Goal: Task Accomplishment & Management: Use online tool/utility

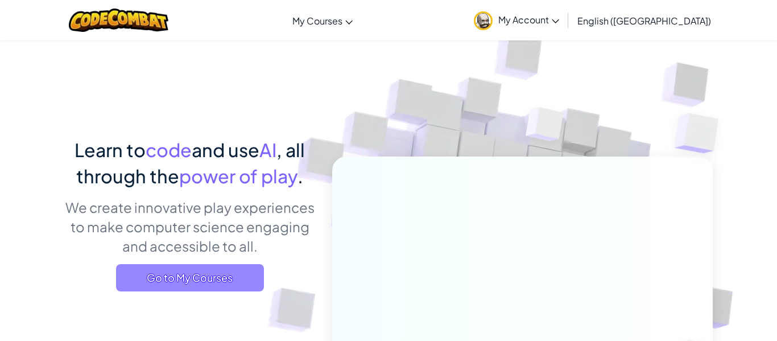
click at [182, 278] on span "Go to My Courses" at bounding box center [190, 277] width 148 height 27
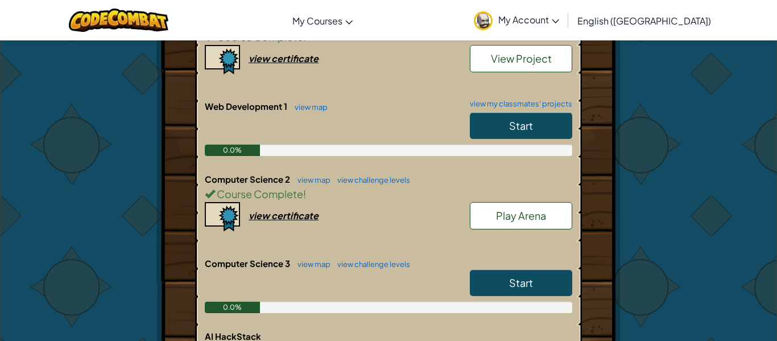
scroll to position [395, 0]
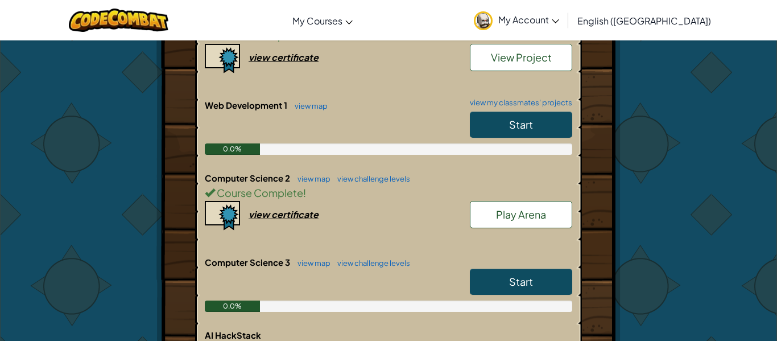
click at [551, 269] on link "Start" at bounding box center [521, 282] width 102 height 26
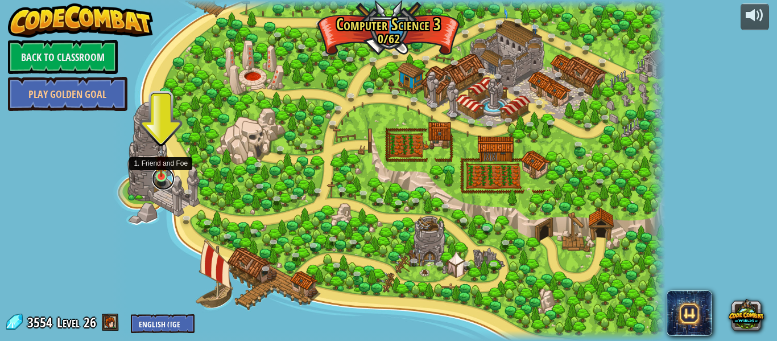
click at [157, 183] on link at bounding box center [163, 178] width 23 height 23
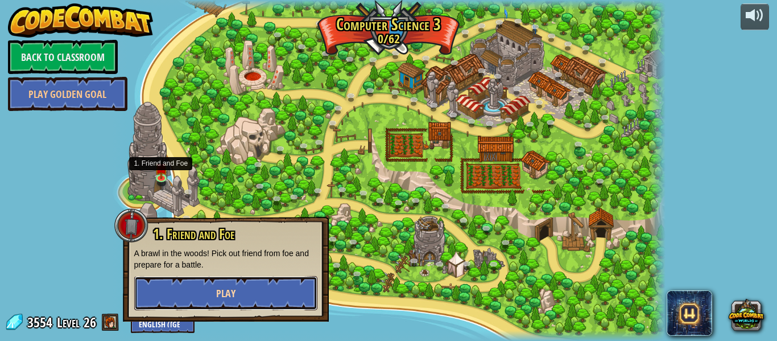
click at [226, 282] on button "Play" at bounding box center [225, 293] width 183 height 34
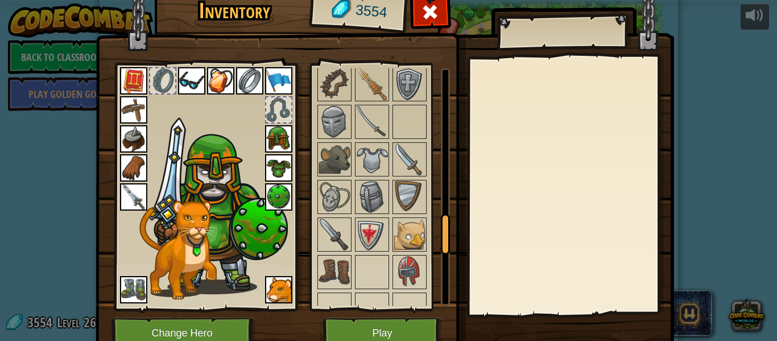
scroll to position [1271, 0]
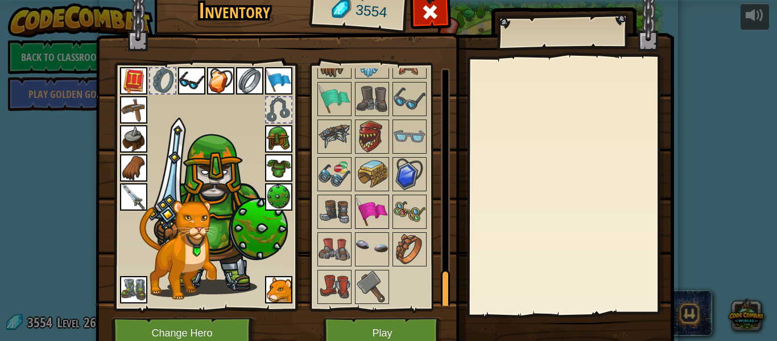
click at [388, 199] on div at bounding box center [372, 212] width 34 height 34
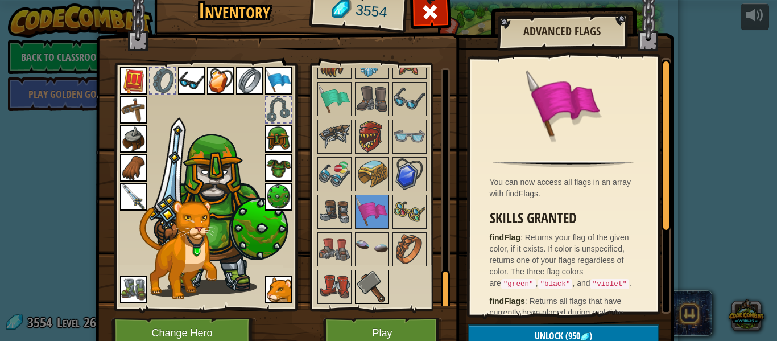
click at [372, 287] on img at bounding box center [372, 287] width 32 height 32
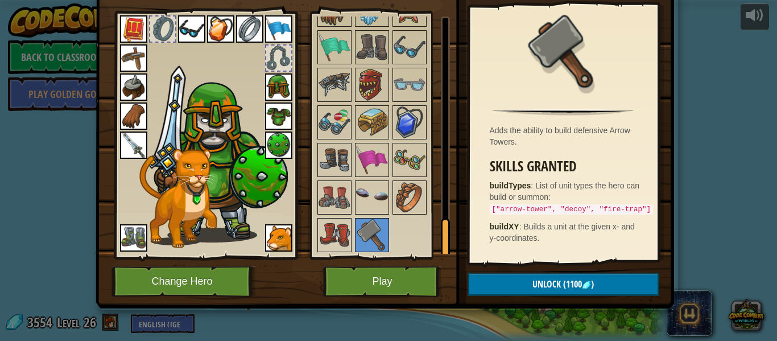
scroll to position [0, 0]
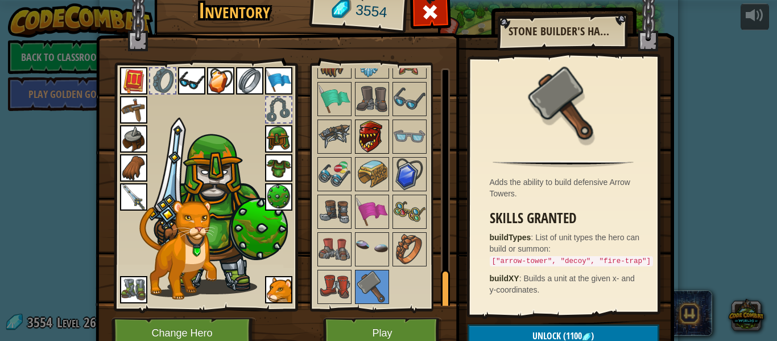
click at [383, 145] on img at bounding box center [372, 137] width 32 height 32
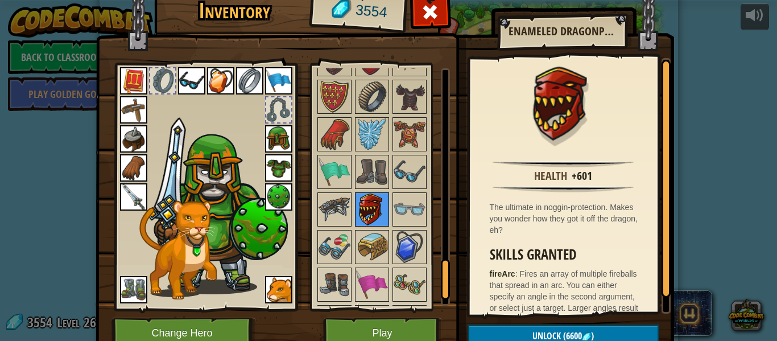
scroll to position [1197, 0]
click at [365, 134] on img at bounding box center [372, 135] width 32 height 32
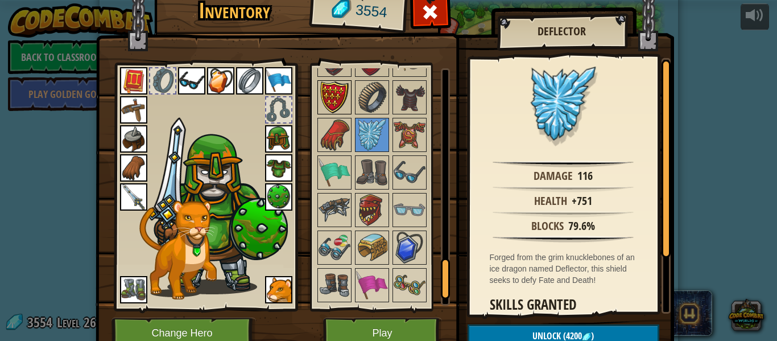
click at [319, 87] on img at bounding box center [335, 97] width 32 height 32
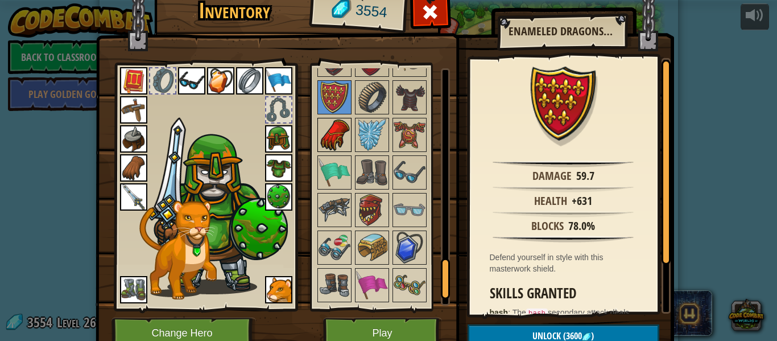
click at [332, 130] on img at bounding box center [335, 135] width 32 height 32
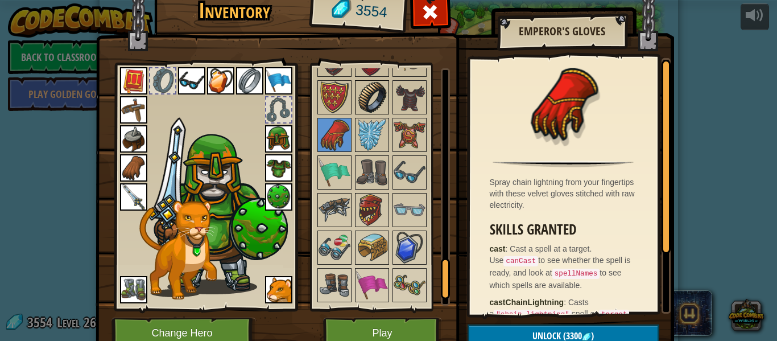
click at [360, 98] on img at bounding box center [372, 97] width 32 height 32
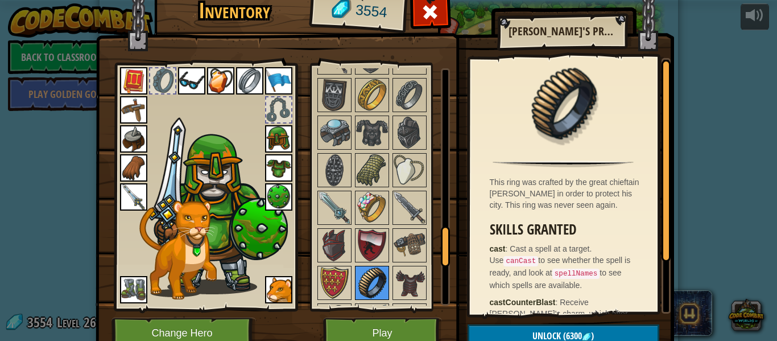
scroll to position [976, 0]
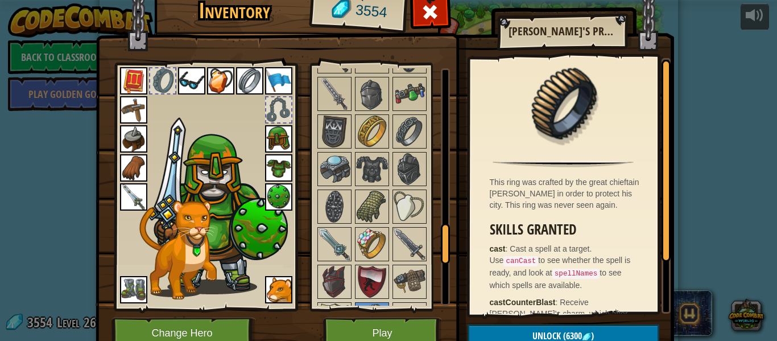
click at [287, 109] on div at bounding box center [278, 109] width 25 height 25
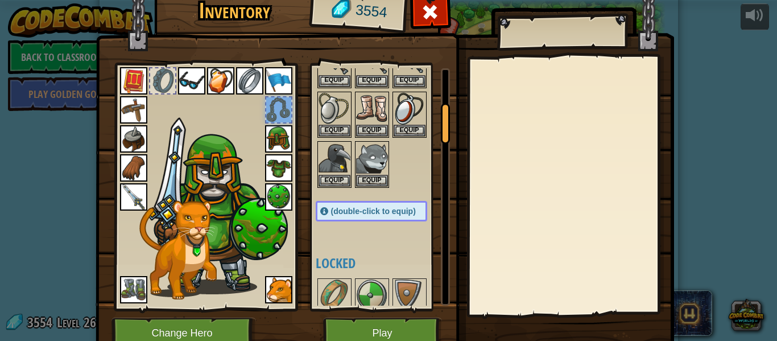
scroll to position [211, 0]
click at [130, 284] on img at bounding box center [133, 289] width 27 height 27
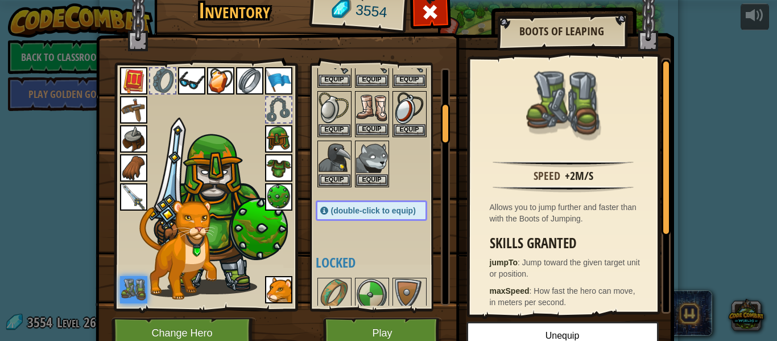
click at [374, 106] on img at bounding box center [372, 108] width 32 height 32
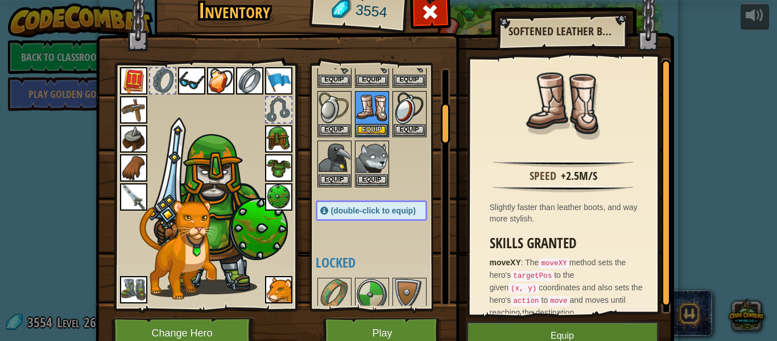
click at [138, 286] on img at bounding box center [133, 289] width 27 height 27
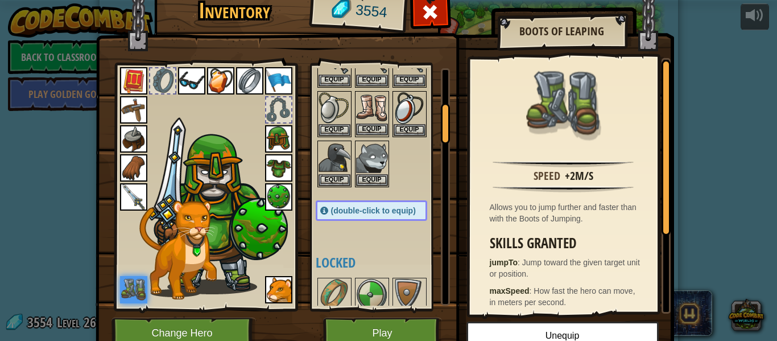
click at [370, 100] on img at bounding box center [372, 108] width 32 height 32
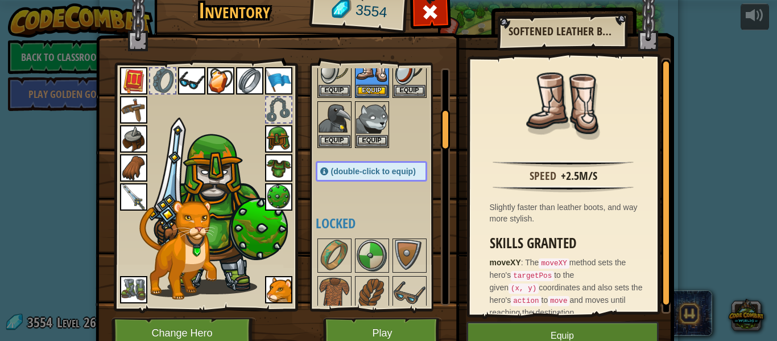
scroll to position [254, 0]
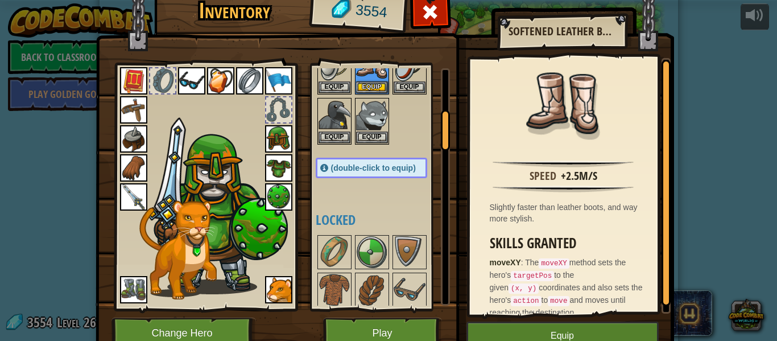
click at [133, 279] on img at bounding box center [133, 289] width 27 height 27
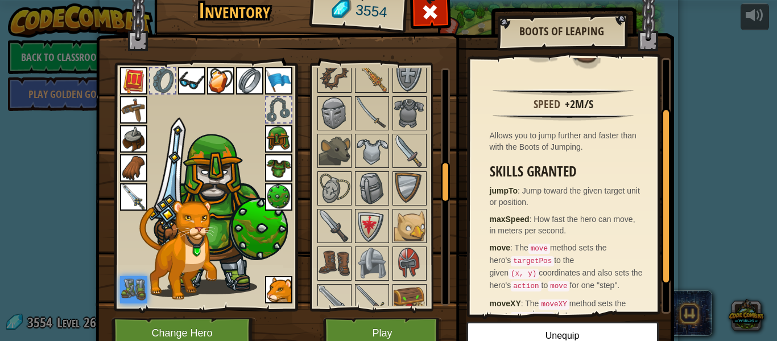
scroll to position [582, 0]
click at [367, 105] on img at bounding box center [372, 112] width 32 height 32
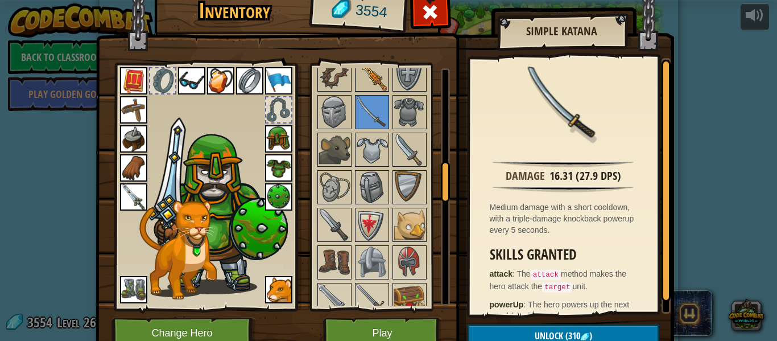
click at [372, 83] on img at bounding box center [372, 75] width 32 height 32
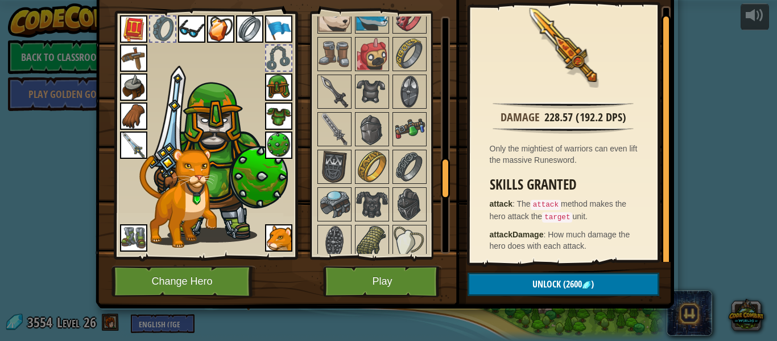
scroll to position [889, 0]
click at [405, 132] on img at bounding box center [410, 129] width 32 height 32
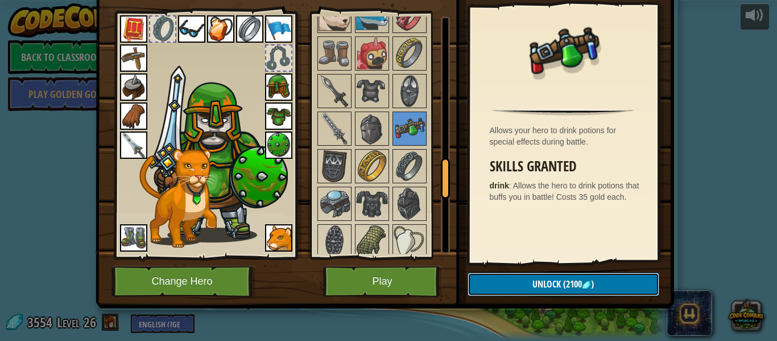
click at [515, 277] on button "Unlock (2100 )" at bounding box center [564, 284] width 192 height 23
click at [515, 277] on button "Confirm" at bounding box center [564, 284] width 192 height 23
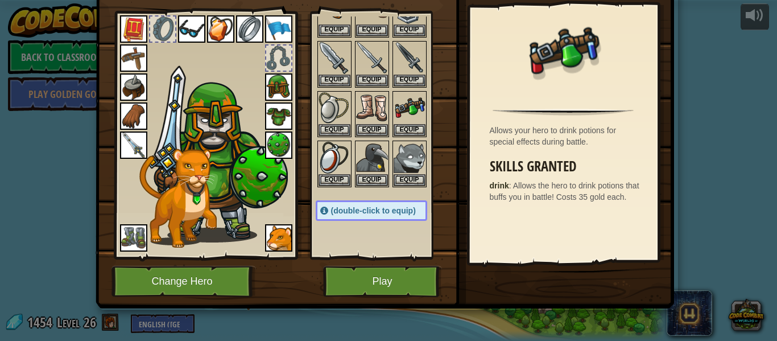
scroll to position [161, 0]
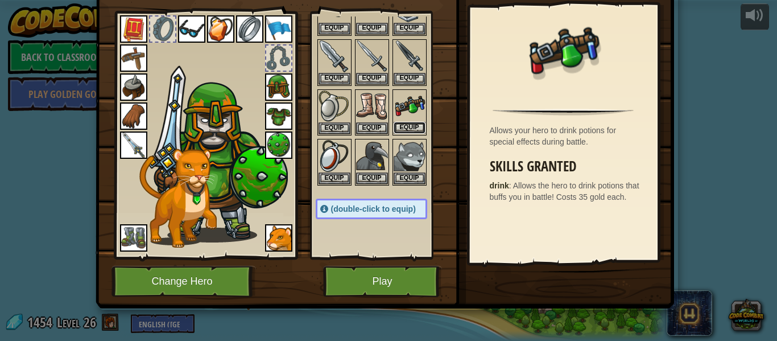
click at [409, 122] on button "Equip" at bounding box center [410, 128] width 32 height 12
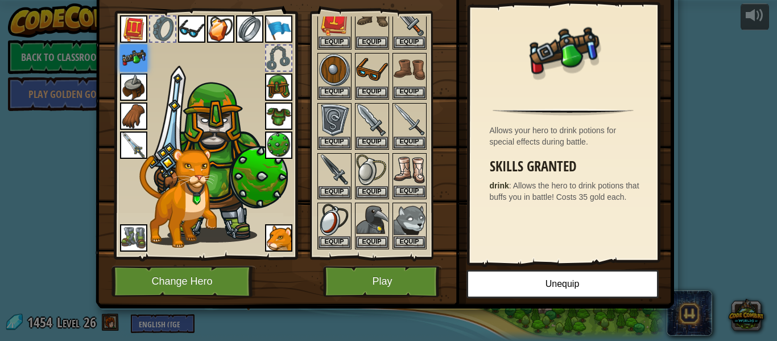
scroll to position [0, 0]
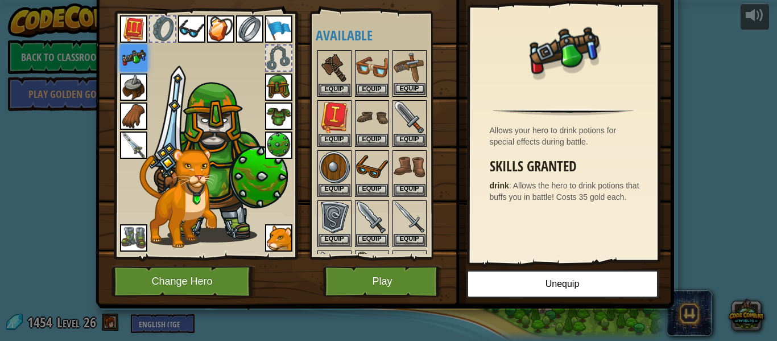
click at [414, 68] on img at bounding box center [410, 67] width 32 height 32
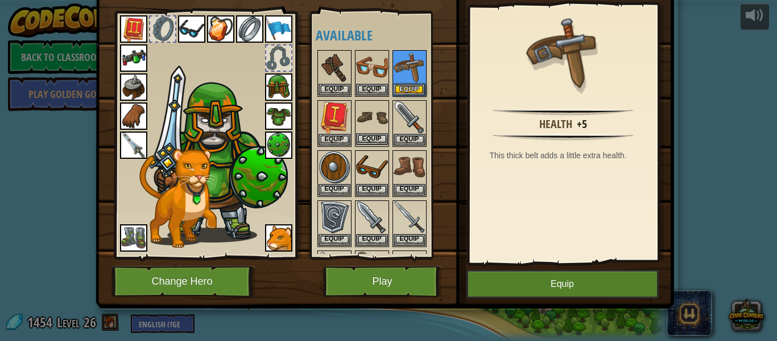
click at [375, 114] on img at bounding box center [372, 117] width 32 height 32
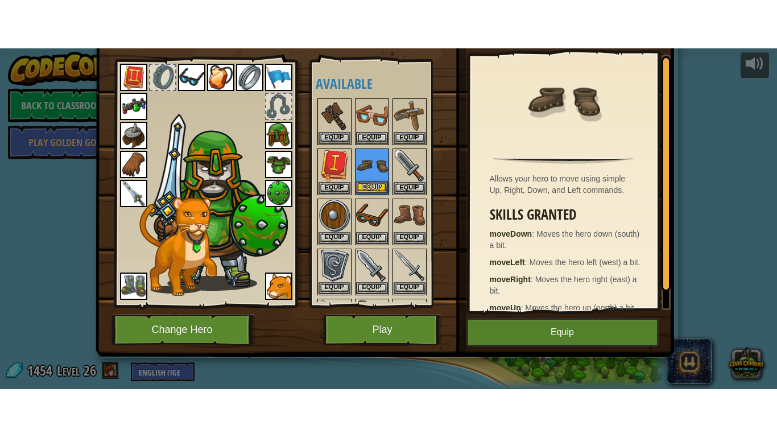
scroll to position [4, 0]
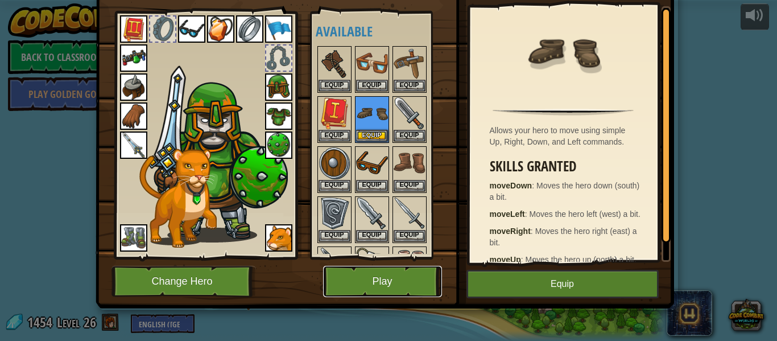
click at [399, 272] on button "Play" at bounding box center [382, 281] width 119 height 31
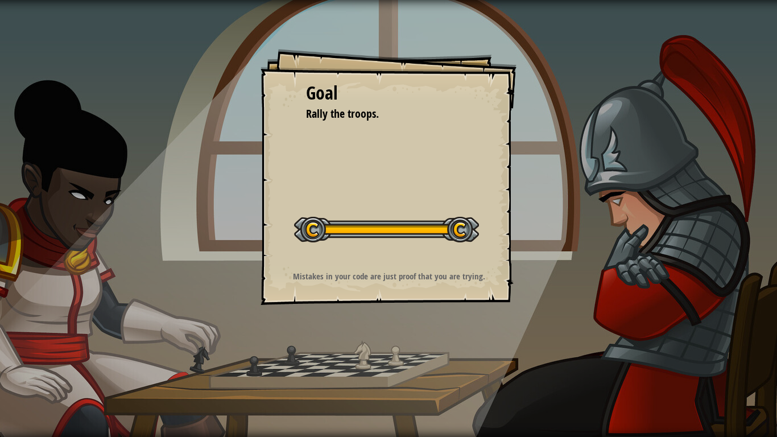
click at [0, 0] on button "Start Level" at bounding box center [0, 0] width 0 height 0
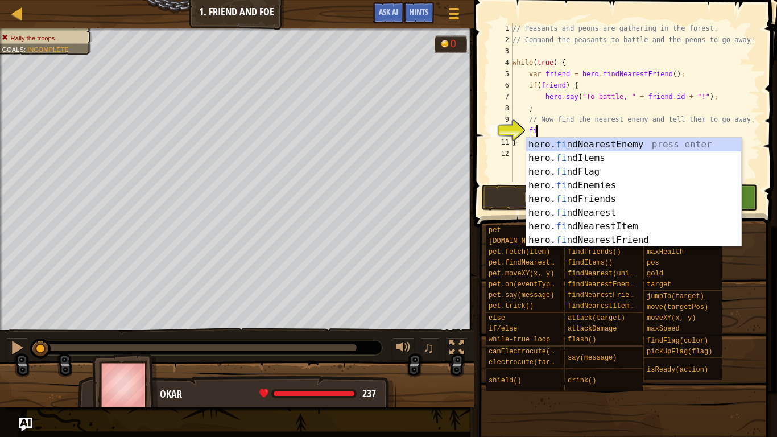
type textarea "find"
click at [722, 147] on div "hero. find NearestEnemy press enter hero. find Items press enter hero. find Fla…" at bounding box center [633, 206] width 215 height 137
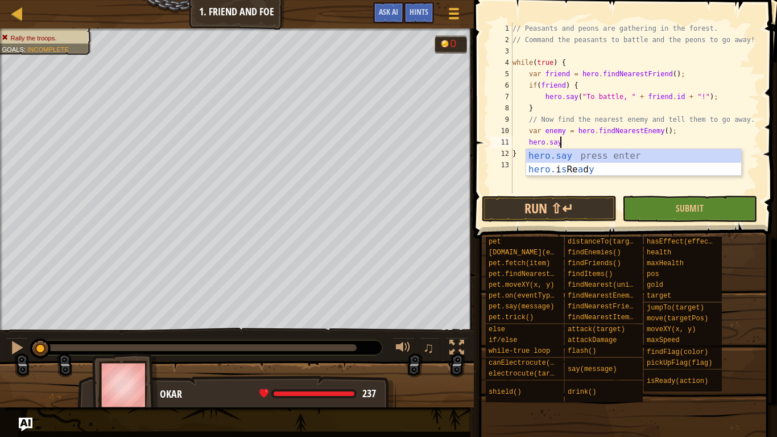
scroll to position [5, 6]
click at [585, 153] on div "hero.say press enter hero. i s Re a d y press enter" at bounding box center [633, 176] width 215 height 55
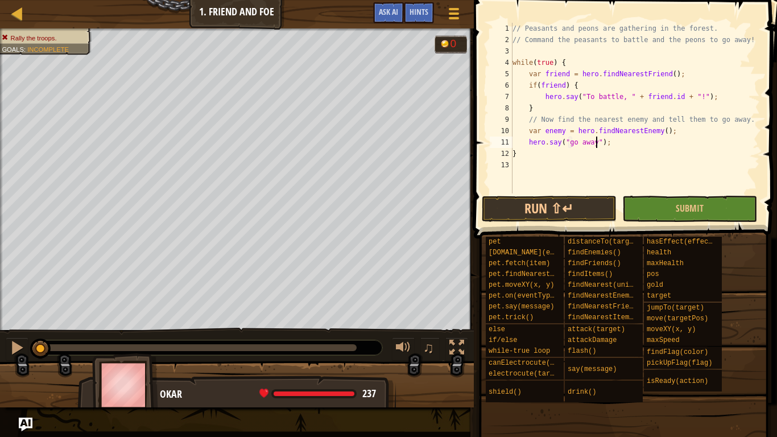
scroll to position [5, 12]
type textarea "hero.say("go away");"
click at [676, 207] on button "Submit" at bounding box center [690, 209] width 135 height 26
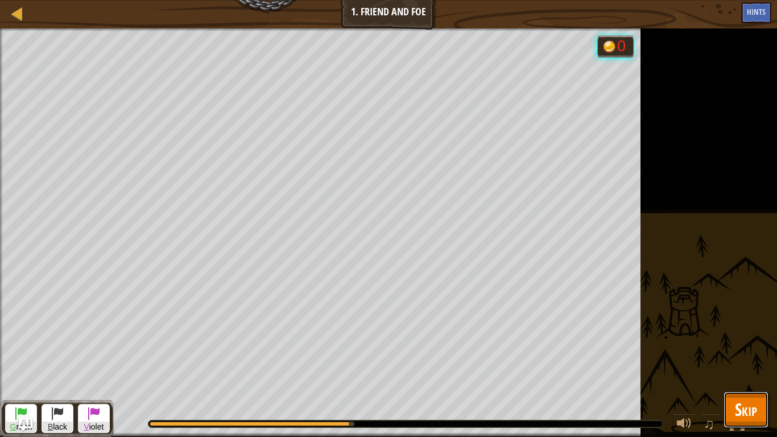
click at [746, 340] on button "Skip" at bounding box center [746, 410] width 45 height 36
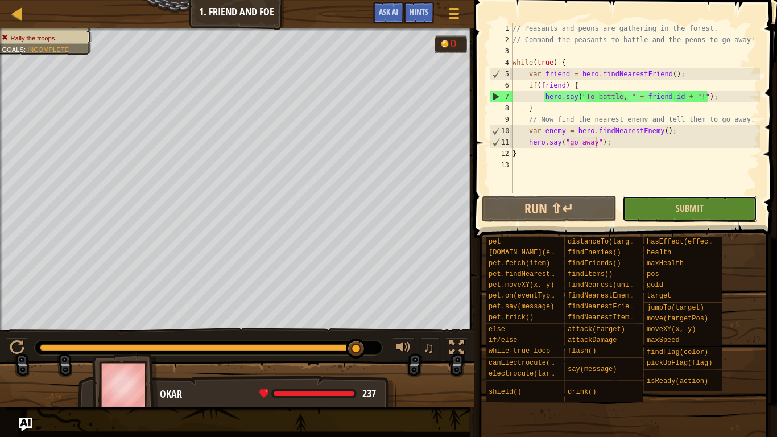
click at [711, 203] on button "Submit" at bounding box center [690, 209] width 135 height 26
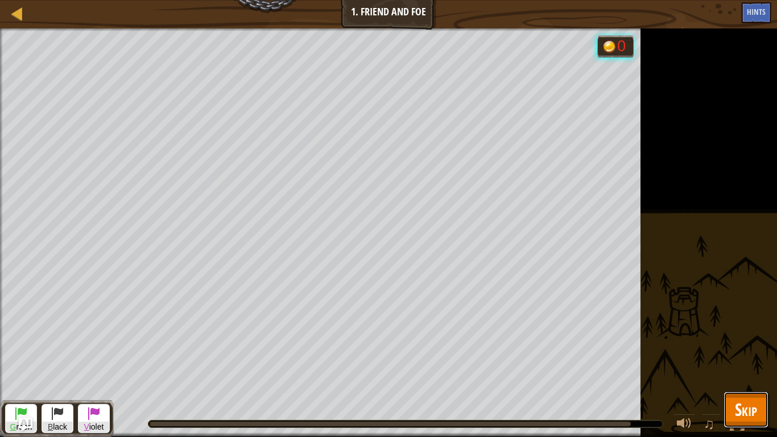
click at [751, 340] on span "Skip" at bounding box center [746, 409] width 22 height 23
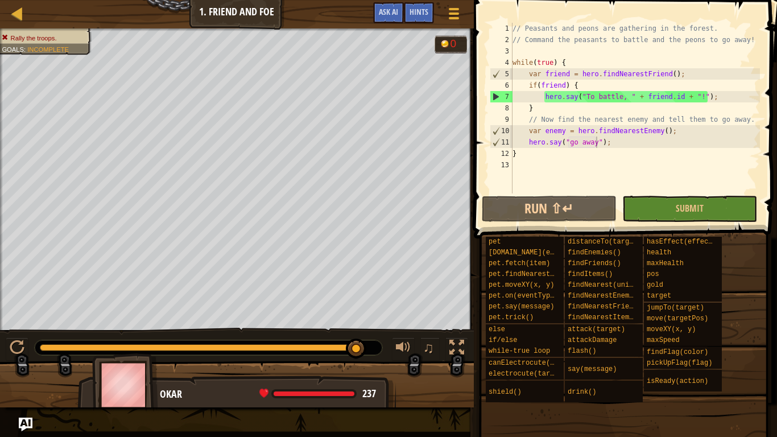
click at [598, 176] on div "// Peasants and peons are gathering in the forest. // Command the peasants to b…" at bounding box center [636, 120] width 250 height 194
click at [705, 129] on div "// Peasants and peons are gathering in the forest. // Command the peasants to b…" at bounding box center [636, 120] width 250 height 194
type textarea "var enemy = hero.findNearestEnemy();"
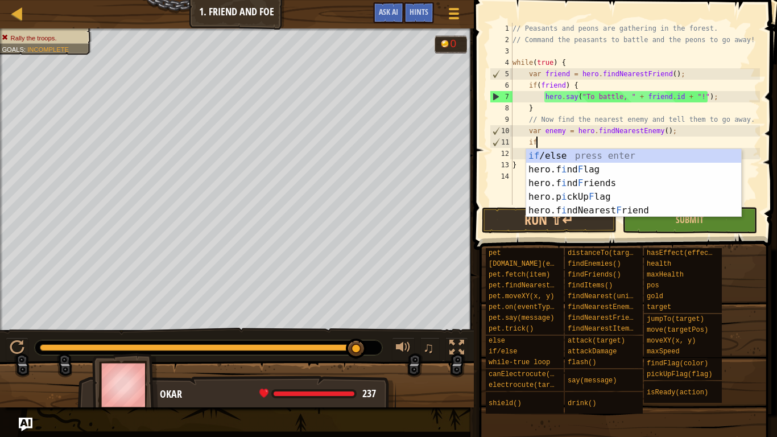
scroll to position [5, 3]
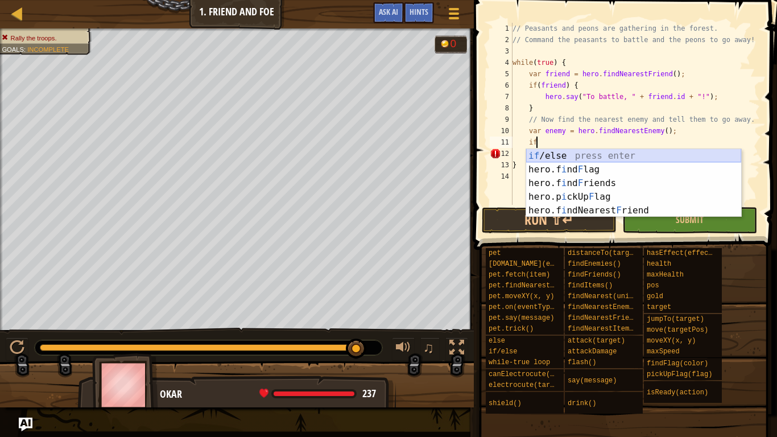
click at [663, 152] on div "if /else press enter hero.f i nd F lag press enter hero.f i nd F riends press e…" at bounding box center [633, 197] width 215 height 96
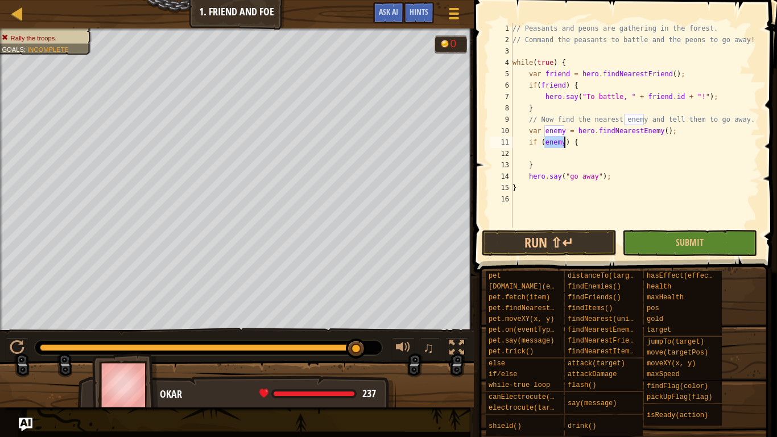
click at [535, 168] on div "// Peasants and peons are gathering in the forest. // Command the peasants to b…" at bounding box center [636, 137] width 250 height 228
type textarea "}"
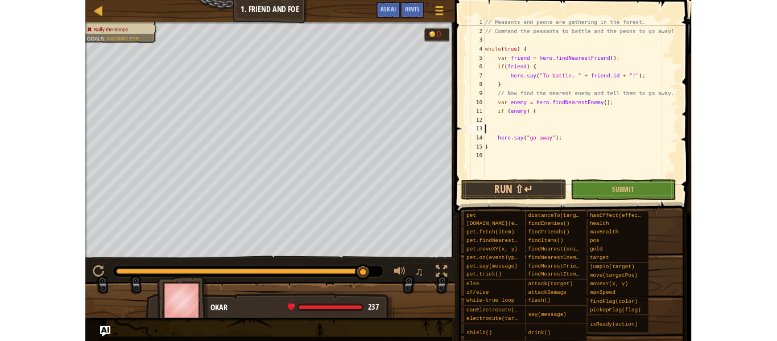
scroll to position [5, 0]
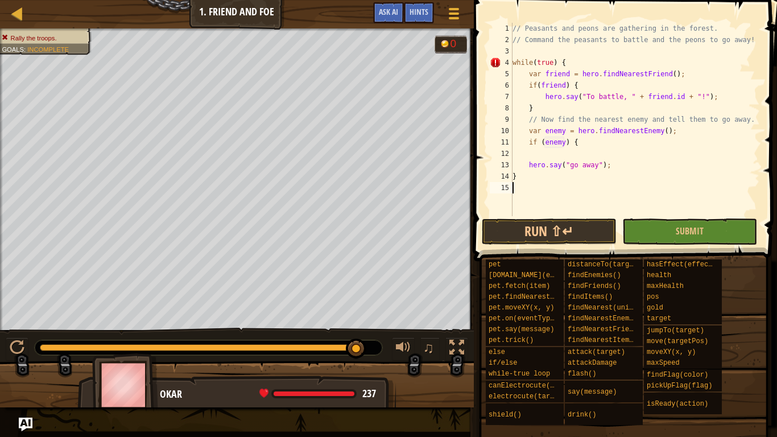
click at [517, 187] on div "// Peasants and peons are gathering in the forest. // Command the peasants to b…" at bounding box center [636, 131] width 250 height 216
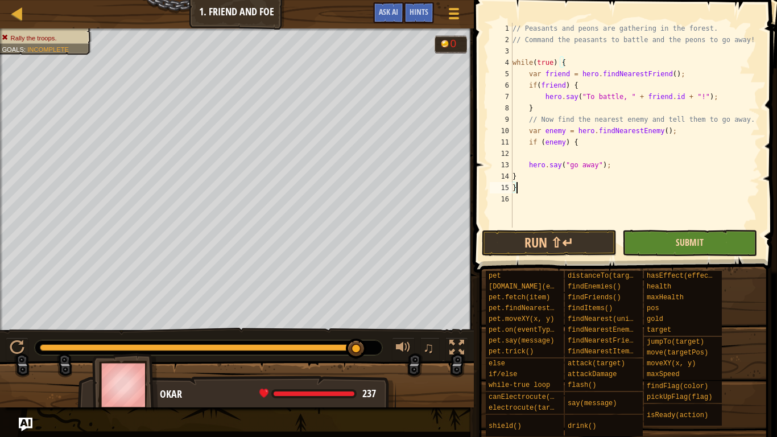
type textarea "}"
click at [701, 246] on span "Submit" at bounding box center [690, 242] width 28 height 13
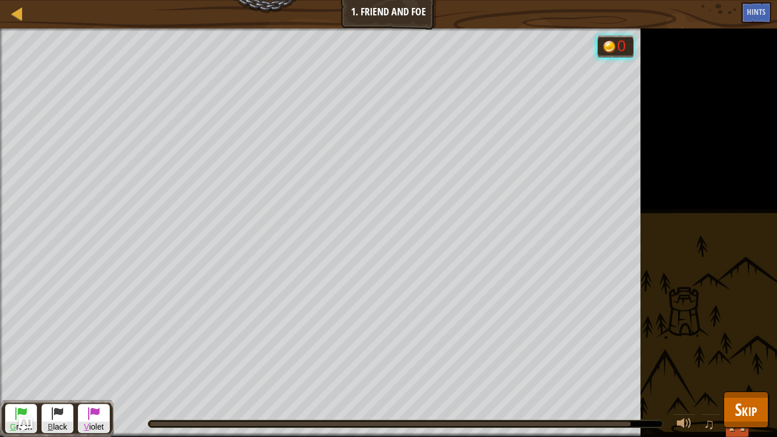
click at [731, 340] on button at bounding box center [737, 425] width 23 height 23
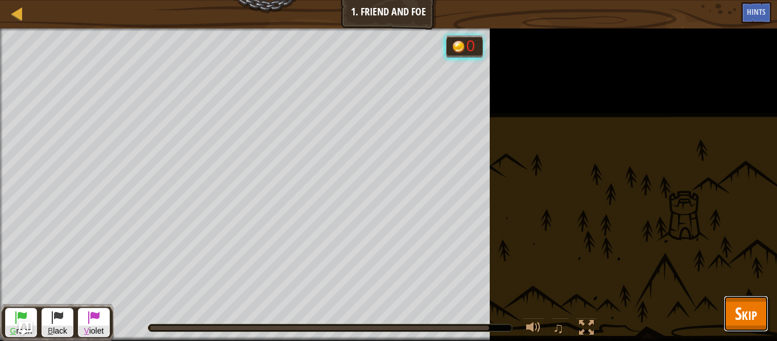
click at [753, 310] on span "Skip" at bounding box center [746, 313] width 22 height 23
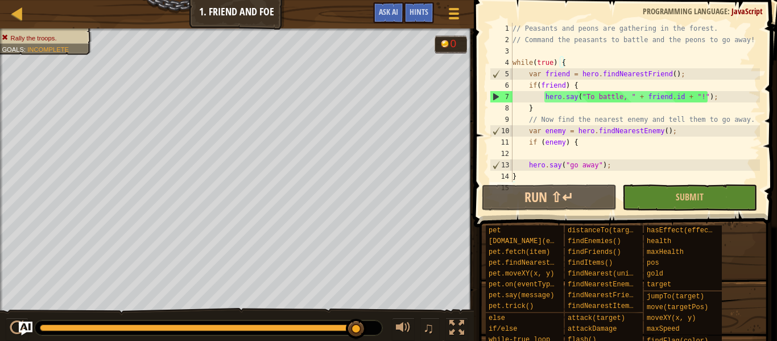
drag, startPoint x: 354, startPoint y: 328, endPoint x: 386, endPoint y: 332, distance: 32.1
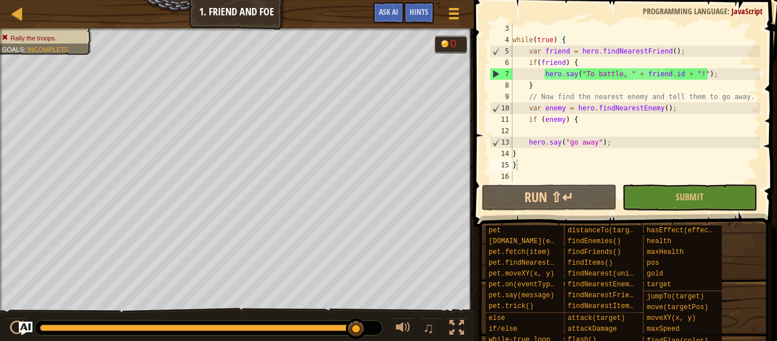
scroll to position [23, 0]
click at [386, 14] on span "Ask AI" at bounding box center [388, 11] width 19 height 11
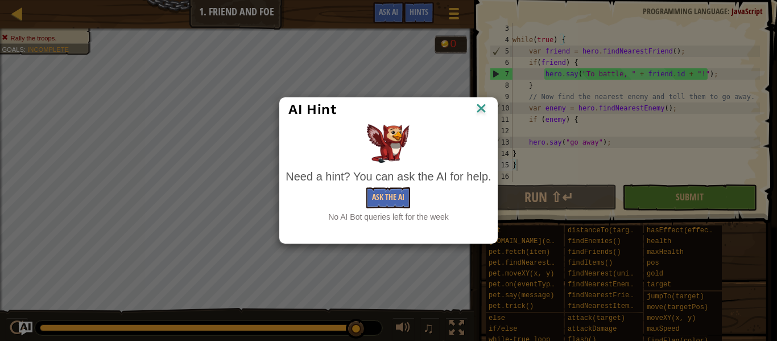
click at [484, 111] on img at bounding box center [481, 109] width 15 height 17
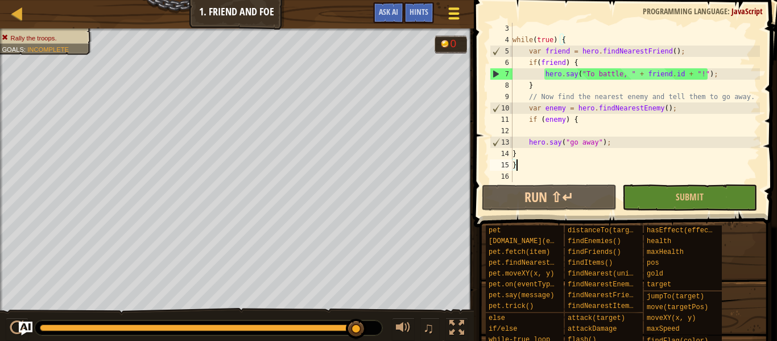
click at [460, 11] on div at bounding box center [453, 13] width 15 height 17
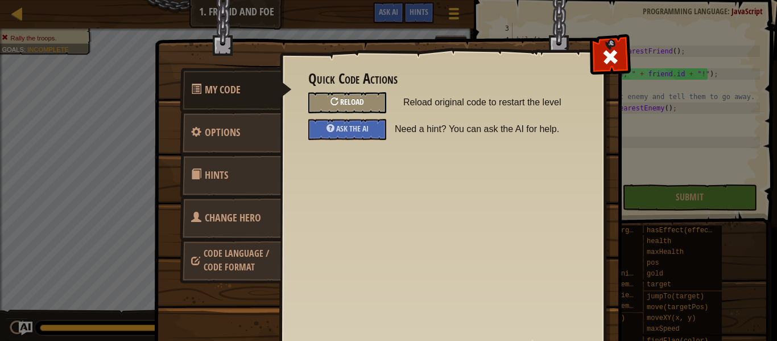
click at [349, 97] on span "Reload" at bounding box center [352, 101] width 24 height 11
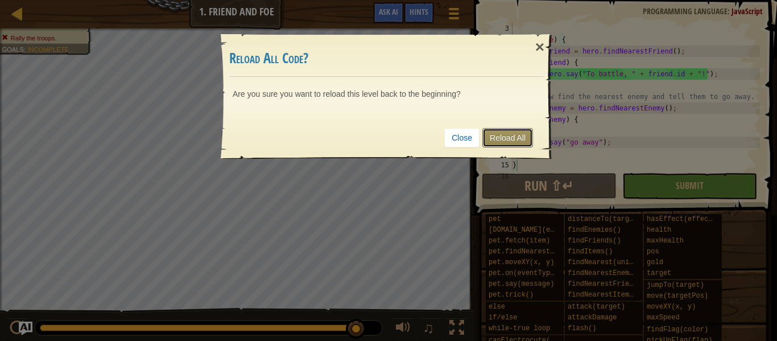
click at [491, 128] on link "Reload All" at bounding box center [508, 137] width 51 height 19
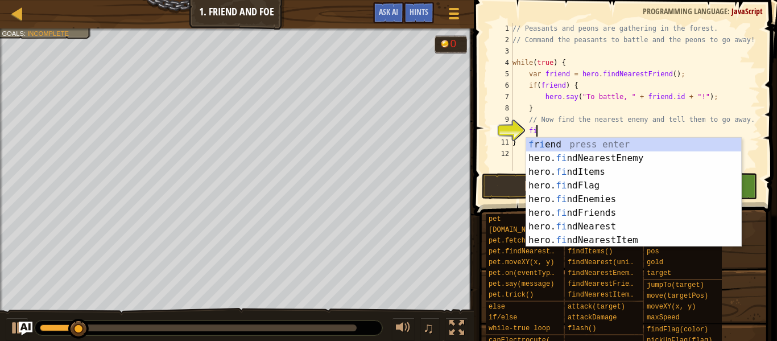
type textarea "find"
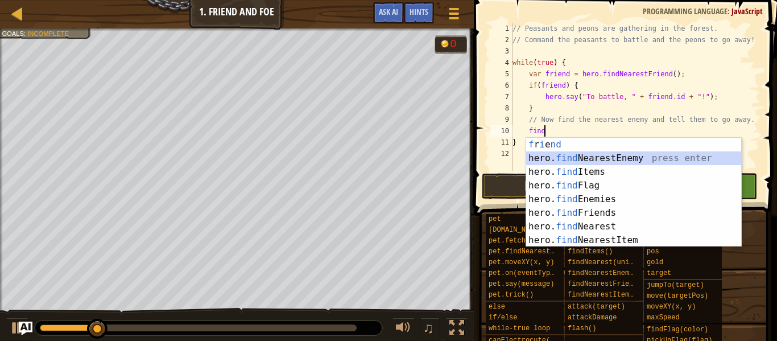
click at [613, 159] on div "f r i e nd press enter hero. find NearestEnemy press enter hero. find Items pre…" at bounding box center [633, 206] width 215 height 137
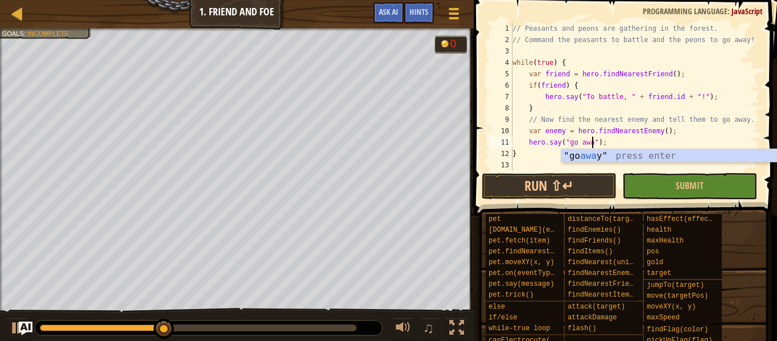
scroll to position [5, 12]
click at [650, 183] on button "Submit" at bounding box center [690, 186] width 135 height 26
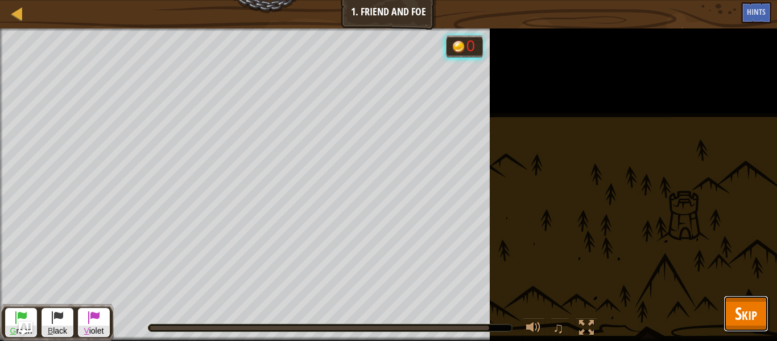
click at [744, 313] on span "Skip" at bounding box center [746, 313] width 22 height 23
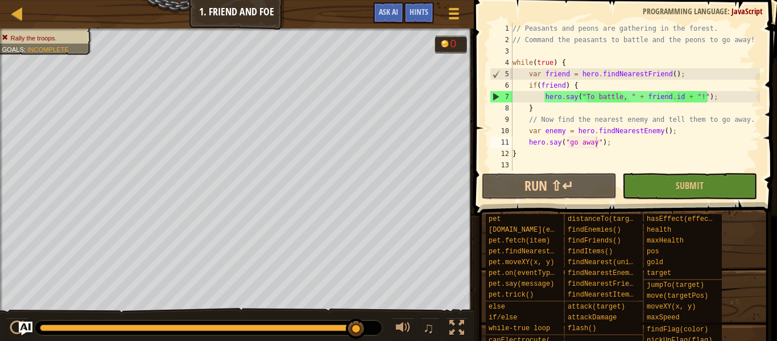
click at [620, 146] on div "// Peasants and peons are gathering in the forest. // Command the peasants to b…" at bounding box center [636, 108] width 250 height 171
click at [685, 133] on div "// Peasants and peons are gathering in the forest. // Command the peasants to b…" at bounding box center [636, 108] width 250 height 171
type textarea "var enemy = hero.findNearestEnemy();"
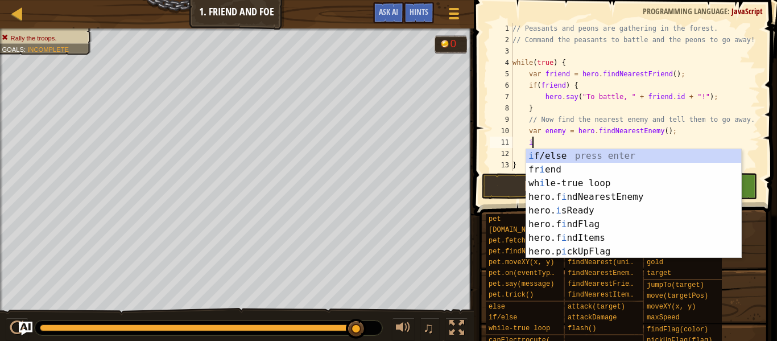
scroll to position [5, 3]
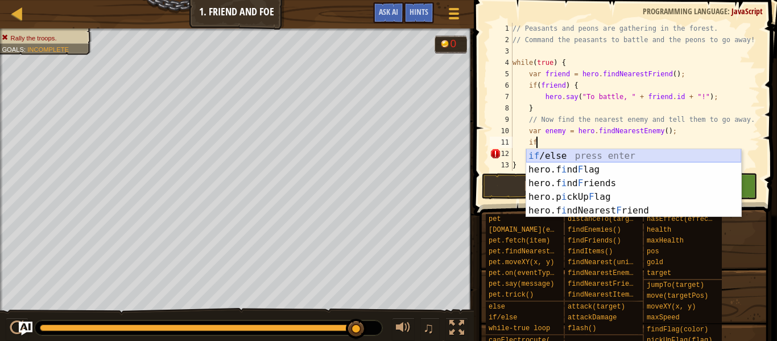
click at [636, 154] on div "if /else press enter hero.f i nd F lag press enter hero.f i nd F riends press e…" at bounding box center [633, 197] width 215 height 96
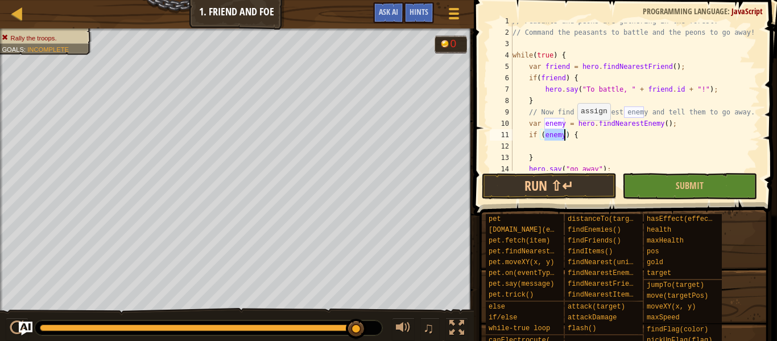
scroll to position [34, 0]
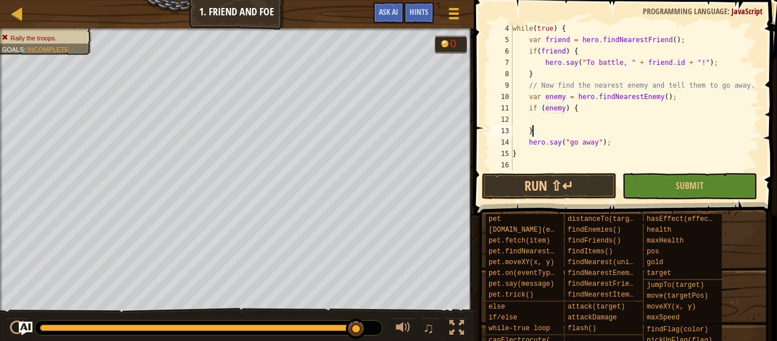
click at [542, 128] on div "while ( true ) { var friend = hero . findNearestFriend ( ) ; if ( friend ) { he…" at bounding box center [636, 108] width 250 height 171
type textarea "}"
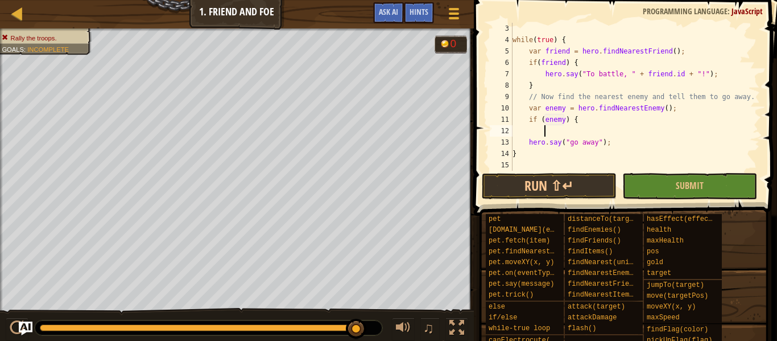
scroll to position [23, 0]
click at [629, 144] on div "while ( true ) { var friend = hero . findNearestFriend ( ) ; if ( friend ) { he…" at bounding box center [636, 108] width 250 height 171
type textarea "hero.say("go away");"
click at [602, 146] on div "while ( true ) { var friend = hero . findNearestFriend ( ) ; if ( friend ) { he…" at bounding box center [636, 108] width 250 height 171
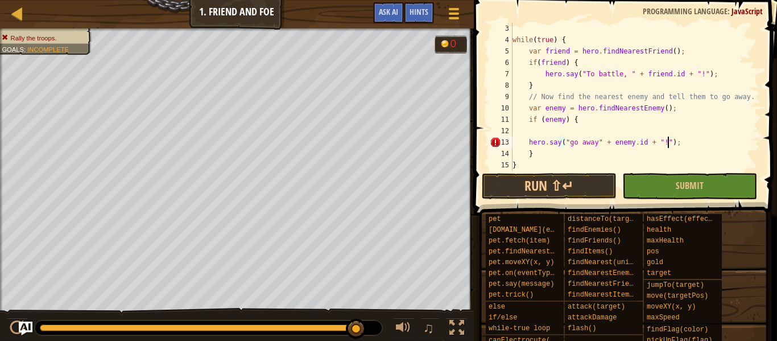
scroll to position [5, 22]
type textarea "hero.say("go away" + [DOMAIN_NAME] + "!");"
click at [667, 178] on button "Submit" at bounding box center [690, 186] width 135 height 26
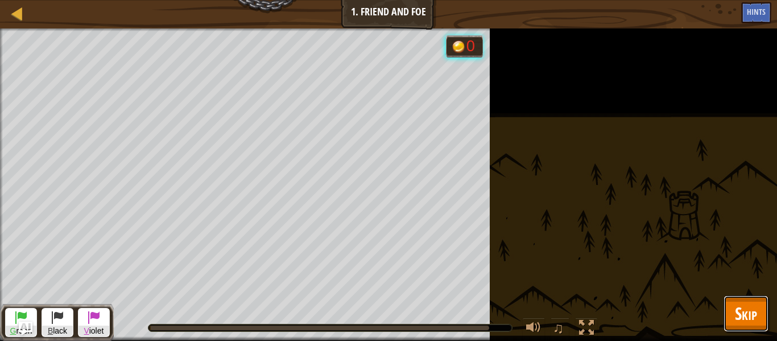
click at [758, 297] on button "Skip" at bounding box center [746, 313] width 45 height 36
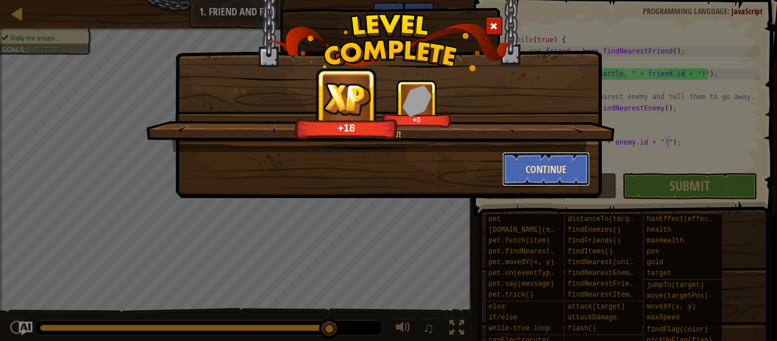
click at [529, 167] on button "Continue" at bounding box center [547, 169] width 88 height 34
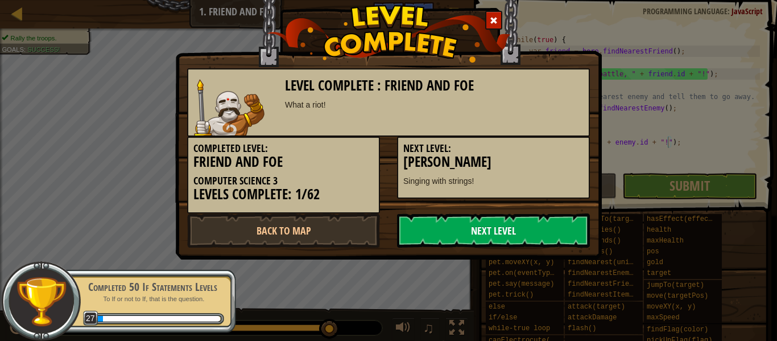
click at [507, 245] on link "Next Level" at bounding box center [493, 230] width 193 height 34
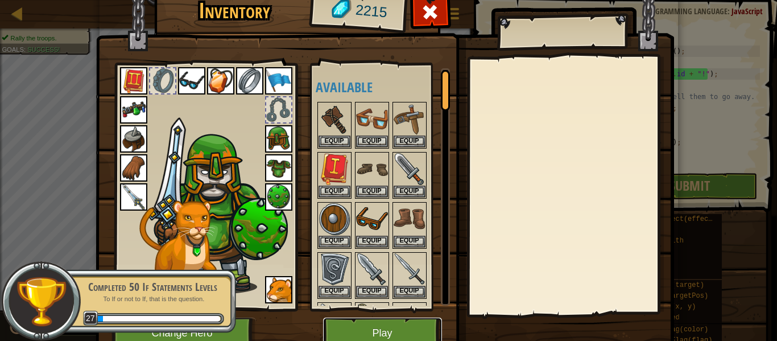
click at [389, 325] on button "Play" at bounding box center [382, 333] width 119 height 31
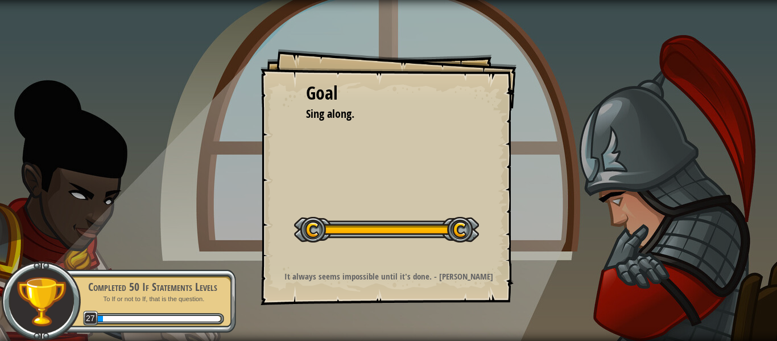
click at [0, 0] on button "Start Level" at bounding box center [0, 0] width 0 height 0
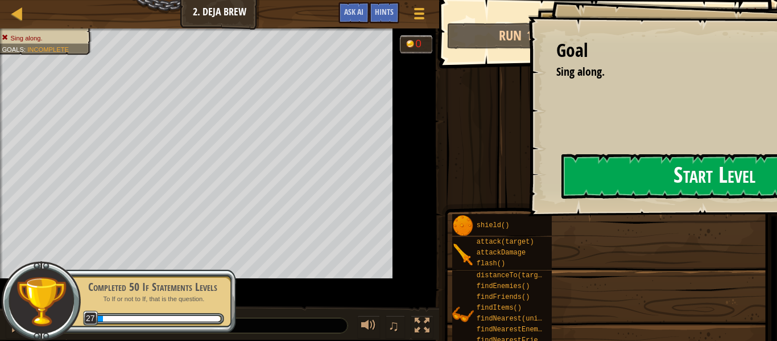
click at [454, 69] on span at bounding box center [609, 18] width 347 height 102
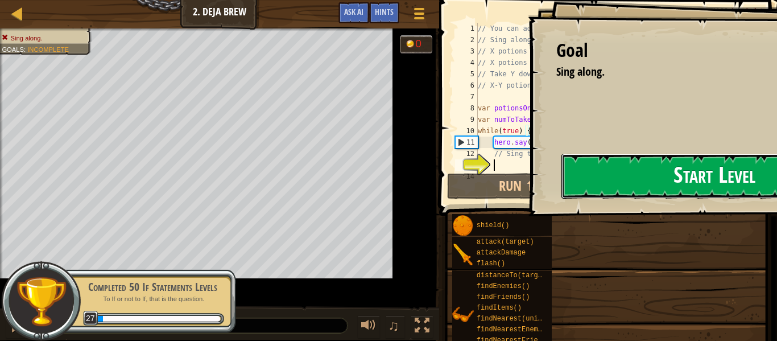
click at [575, 186] on button "Start Level" at bounding box center [715, 176] width 306 height 45
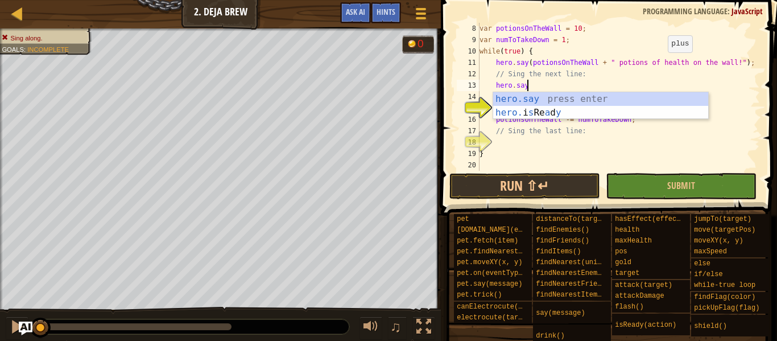
scroll to position [5, 6]
click at [571, 98] on div "hero.say press enter hero. i s Re a d y press enter" at bounding box center [600, 119] width 215 height 55
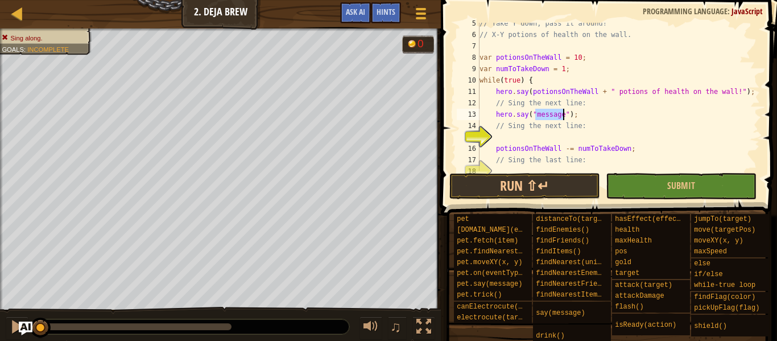
scroll to position [51, 0]
click at [591, 116] on div "// Take Y down, pass it around! // X-Y potions of health on the wall. var potio…" at bounding box center [619, 103] width 283 height 171
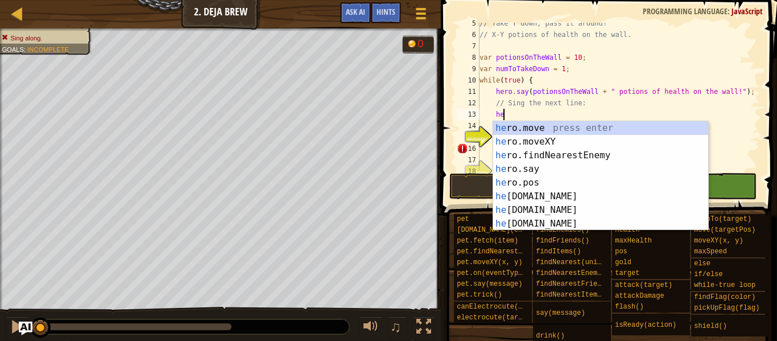
type textarea "h"
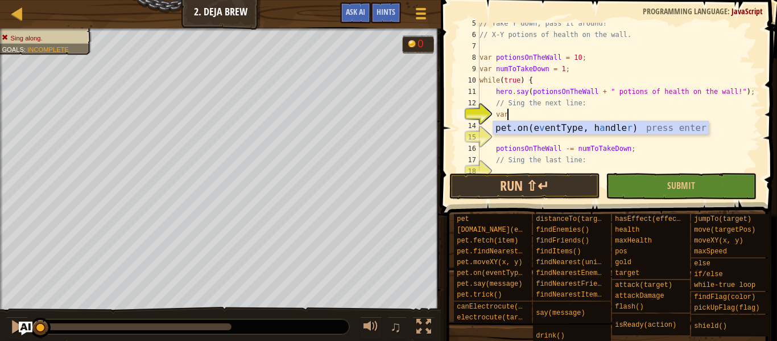
scroll to position [5, 3]
type textarea "v"
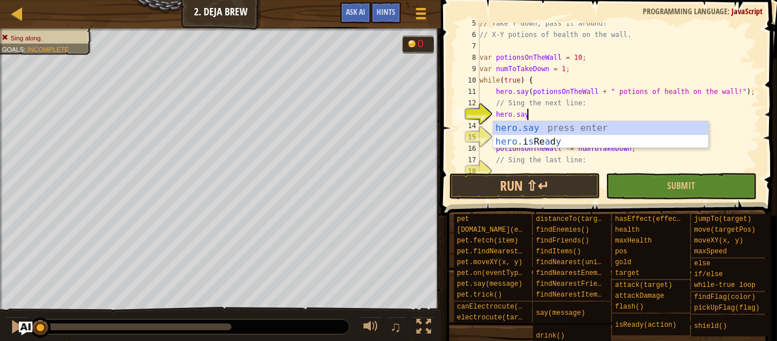
scroll to position [5, 6]
click at [614, 126] on div "hero.say press enter hero. i s Re a d y press enter" at bounding box center [600, 148] width 215 height 55
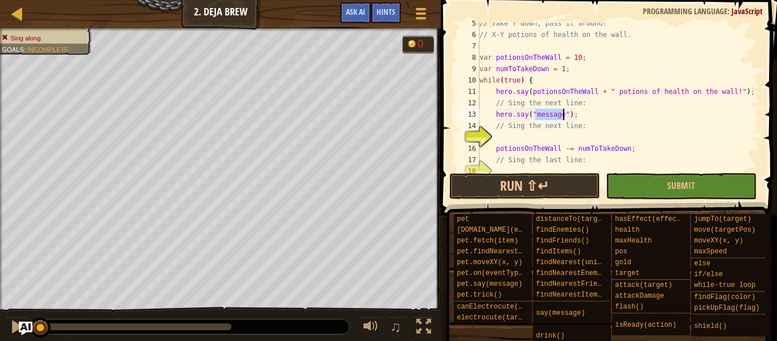
click at [566, 113] on div "// Take Y down, pass it around! // X-Y potions of health on the wall. var potio…" at bounding box center [619, 103] width 283 height 171
click at [566, 115] on div "// Take Y down, pass it around! // X-Y potions of health on the wall. var potio…" at bounding box center [619, 103] width 283 height 171
click at [564, 114] on div "// Take Y down, pass it around! // X-Y potions of health on the wall. var potio…" at bounding box center [619, 103] width 283 height 171
click at [546, 119] on div "// Take Y down, pass it around! // X-Y potions of health on the wall. var potio…" at bounding box center [619, 103] width 283 height 171
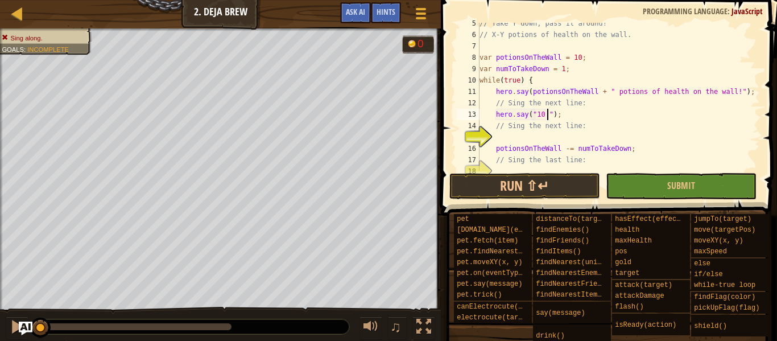
type textarea "hero.say("10");"
click at [518, 139] on div "// Take Y down, pass it around! // X-Y potions of health on the wall. var potio…" at bounding box center [619, 103] width 283 height 171
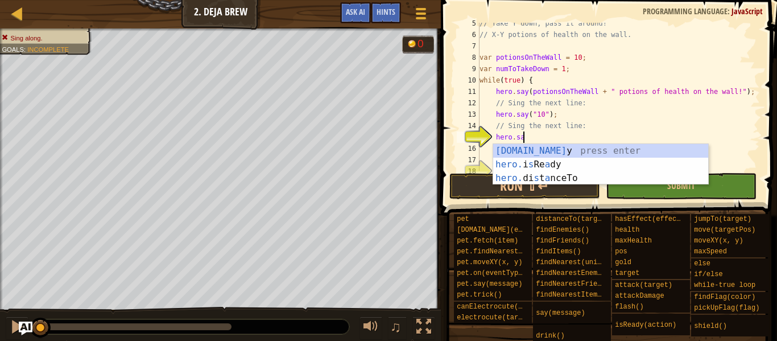
scroll to position [5, 6]
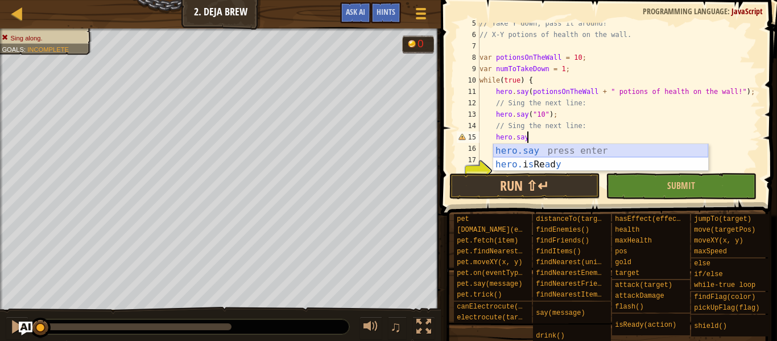
click at [521, 147] on div "hero.say press enter hero. i s Re a d y press enter" at bounding box center [600, 171] width 215 height 55
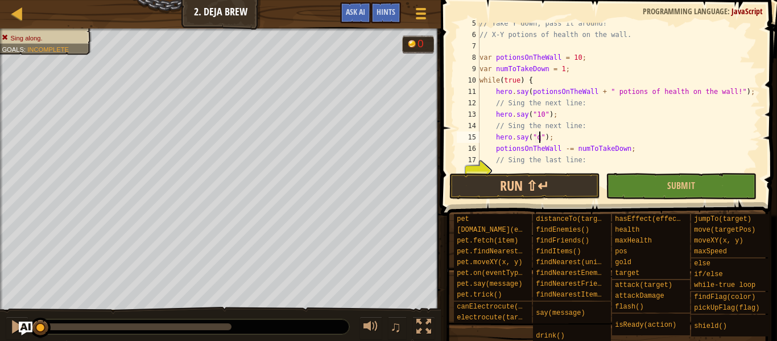
scroll to position [5, 9]
click at [544, 135] on div "// Take Y down, pass it around! // X-Y potions of health on the wall. var potio…" at bounding box center [619, 103] width 283 height 171
click at [537, 130] on div "// Take Y down, pass it around! // X-Y potions of health on the wall. var potio…" at bounding box center [619, 103] width 283 height 171
click at [536, 133] on div "// Take Y down, pass it around! // X-Y potions of health on the wall. var potio…" at bounding box center [619, 103] width 283 height 171
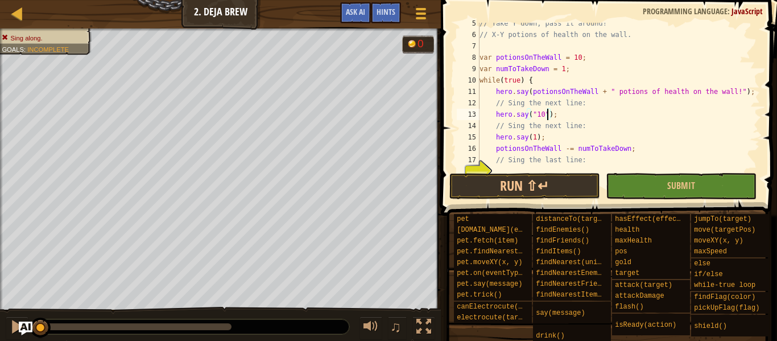
click at [549, 113] on div "// Take Y down, pass it around! // X-Y potions of health on the wall. var potio…" at bounding box center [619, 103] width 283 height 171
type textarea "hero.say(10);"
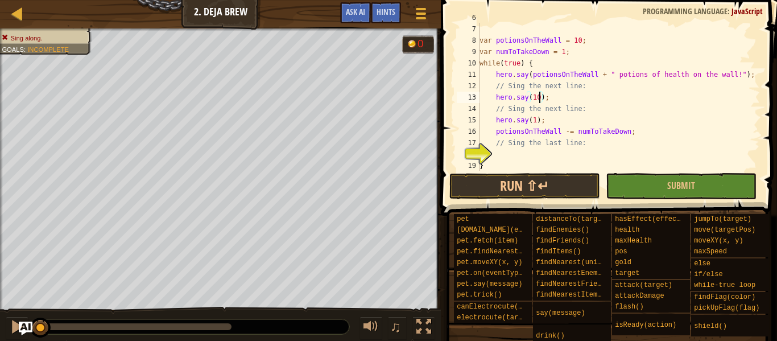
scroll to position [80, 0]
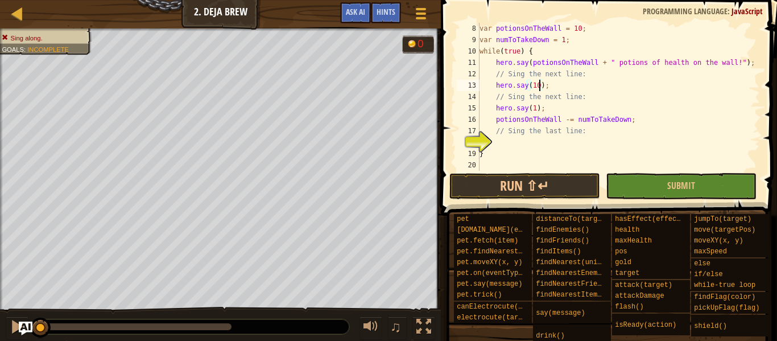
click at [510, 142] on div "var potionsOnTheWall = 10 ; var numToTakeDown = 1 ; while ( true ) { hero . say…" at bounding box center [619, 108] width 283 height 171
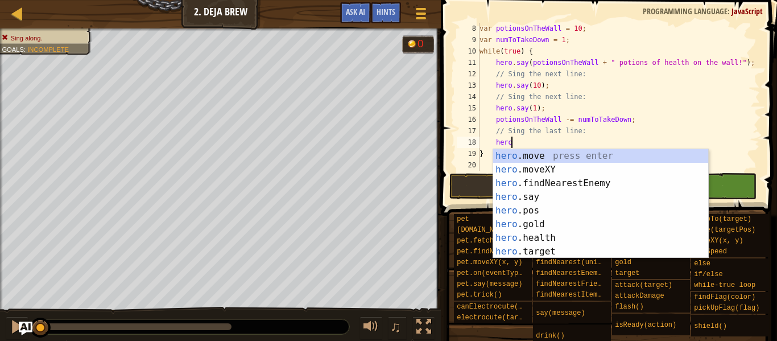
scroll to position [5, 5]
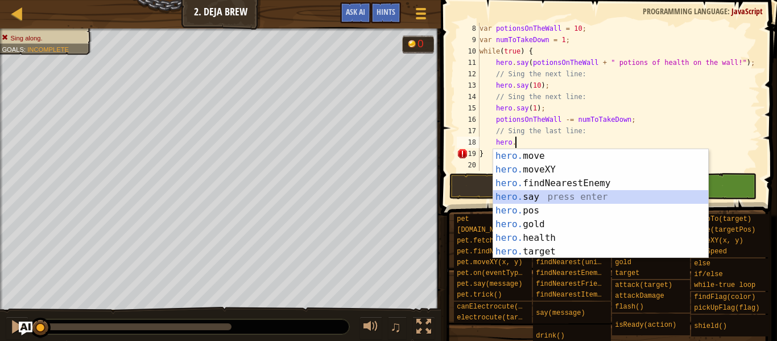
click at [594, 200] on div "hero. move press enter hero. moveXY press enter hero. findNearestEnemy press en…" at bounding box center [600, 217] width 215 height 137
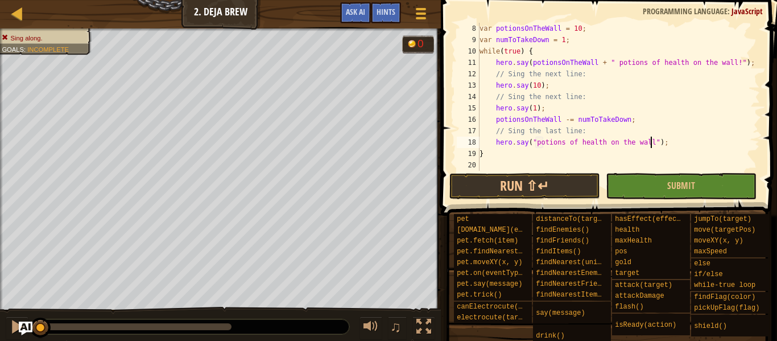
scroll to position [5, 26]
click at [690, 186] on span "Submit" at bounding box center [682, 185] width 28 height 13
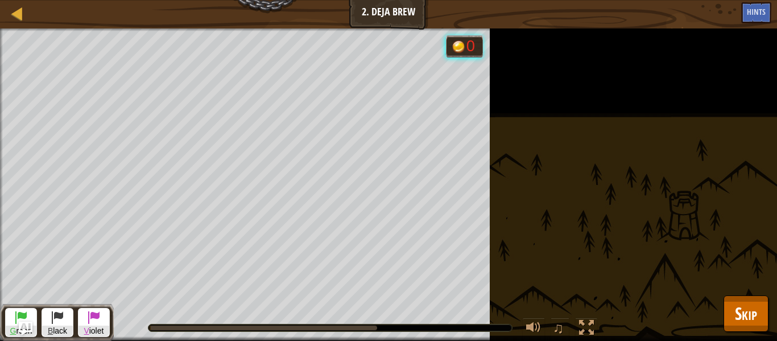
click at [754, 334] on div "Sing along. Goals : Running... G reen B lack V iolet 0 ♫ Okar 237 x: 25 y: 40 N…" at bounding box center [388, 184] width 777 height 312
click at [754, 328] on button "Skip" at bounding box center [746, 313] width 45 height 36
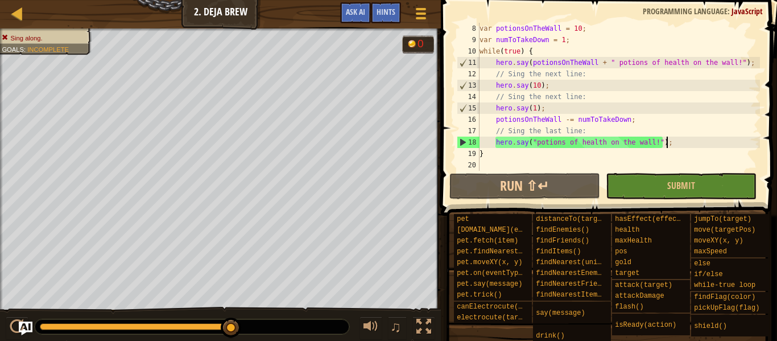
click at [670, 137] on div "var potionsOnTheWall = 10 ; var numToTakeDown = 1 ; while ( true ) { hero . say…" at bounding box center [619, 108] width 283 height 171
click at [656, 142] on div "var potionsOnTheWall = 10 ; var numToTakeDown = 1 ; while ( true ) { hero . say…" at bounding box center [619, 108] width 283 height 171
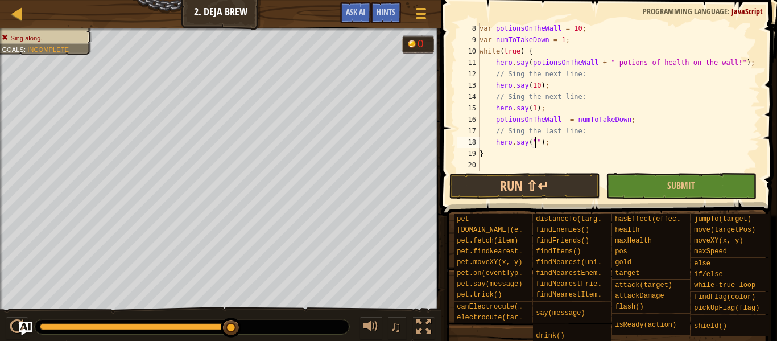
scroll to position [5, 10]
click at [706, 179] on button "Submit" at bounding box center [681, 186] width 151 height 26
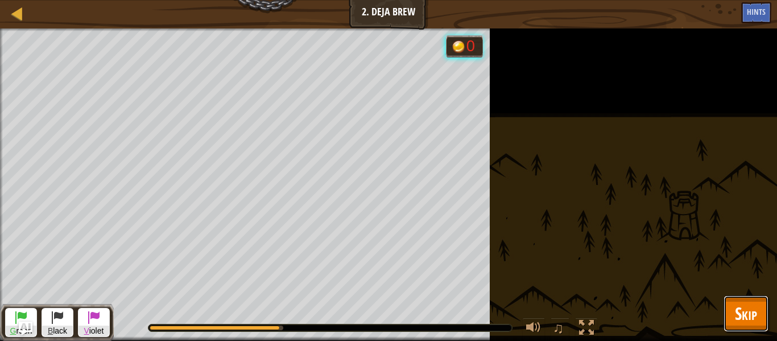
click at [747, 296] on button "Skip" at bounding box center [746, 313] width 45 height 36
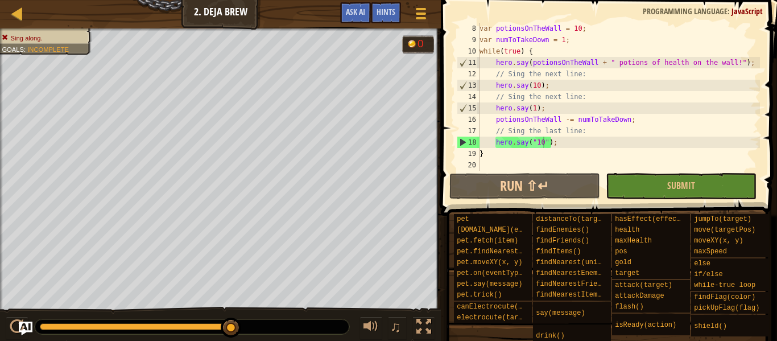
scroll to position [5, 9]
click at [540, 90] on div "var potionsOnTheWall = 10 ; var numToTakeDown = 1 ; while ( true ) { hero . say…" at bounding box center [619, 108] width 283 height 171
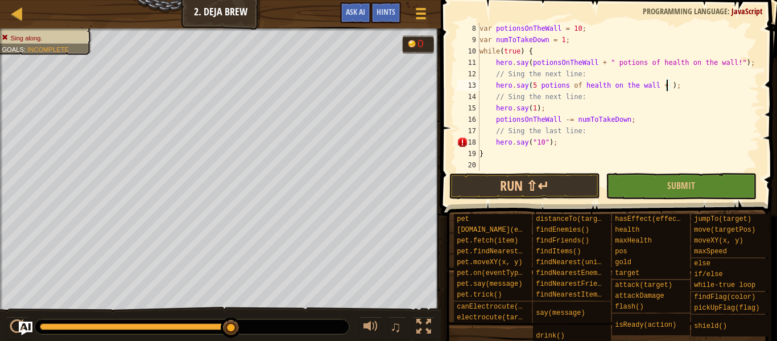
scroll to position [5, 27]
click at [538, 87] on div "var potionsOnTheWall = 10 ; var numToTakeDown = 1 ; while ( true ) { hero . say…" at bounding box center [619, 108] width 283 height 171
click at [664, 93] on div "var potionsOnTheWall = 10 ; var numToTakeDown = 1 ; while ( true ) { hero . say…" at bounding box center [619, 108] width 283 height 171
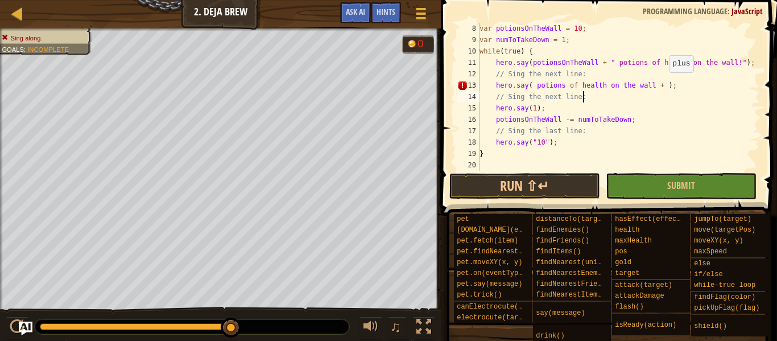
click at [664, 83] on div "var potionsOnTheWall = 10 ; var numToTakeDown = 1 ; while ( true ) { hero . say…" at bounding box center [619, 108] width 283 height 171
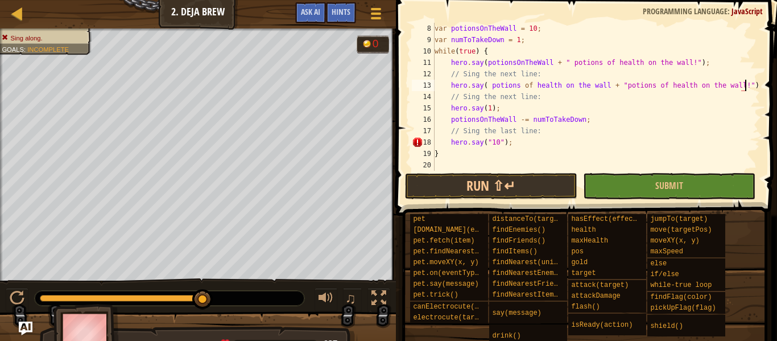
scroll to position [5, 45]
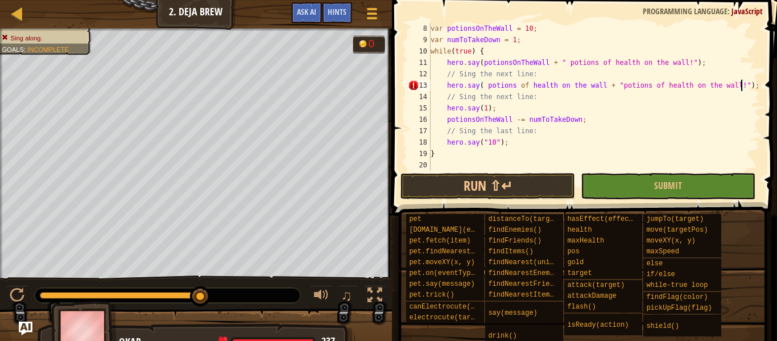
click at [530, 85] on div "var potionsOnTheWall = 10 ; var numToTakeDown = 1 ; while ( true ) { hero . say…" at bounding box center [595, 108] width 332 height 171
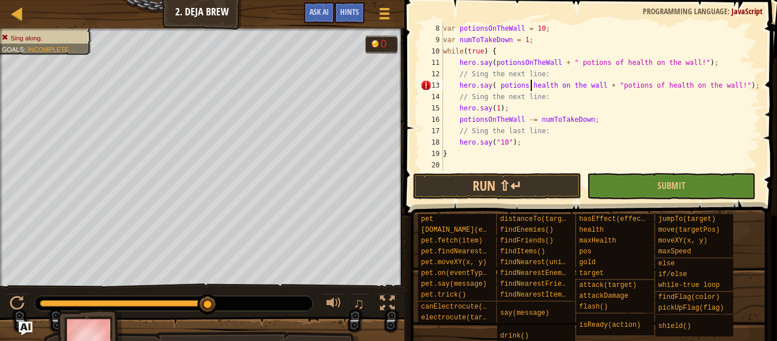
scroll to position [5, 14]
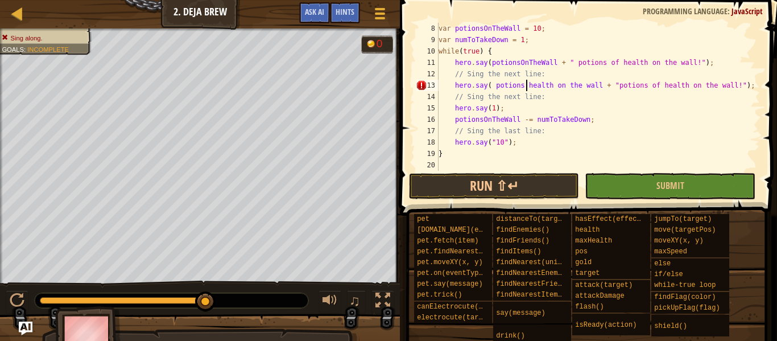
click at [553, 90] on div "var potionsOnTheWall = 10 ; var numToTakeDown = 1 ; while ( true ) { hero . say…" at bounding box center [599, 108] width 324 height 171
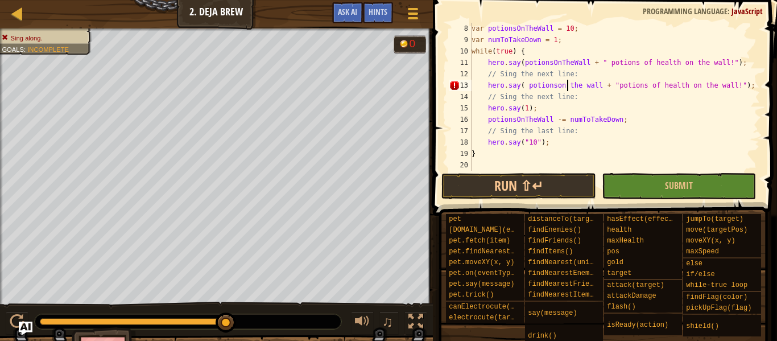
click at [568, 89] on div "var potionsOnTheWall = 10 ; var numToTakeDown = 1 ; while ( true ) { hero . say…" at bounding box center [615, 108] width 291 height 171
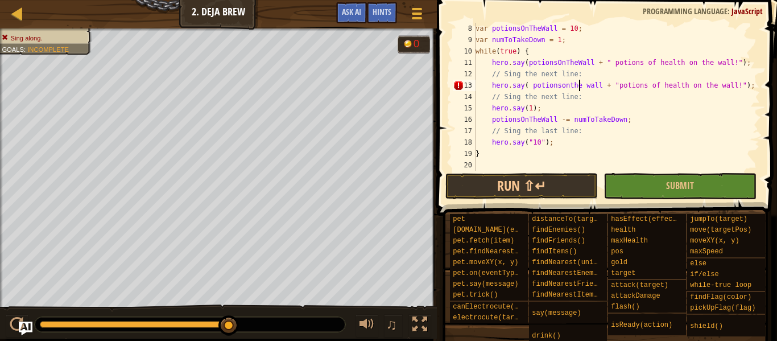
click at [581, 85] on div "var potionsOnTheWall = 10 ; var numToTakeDown = 1 ; while ( true ) { hero . say…" at bounding box center [619, 108] width 291 height 171
click at [583, 90] on div "var potionsOnTheWall = 10 ; var numToTakeDown = 1 ; while ( true ) { hero . say…" at bounding box center [617, 108] width 287 height 171
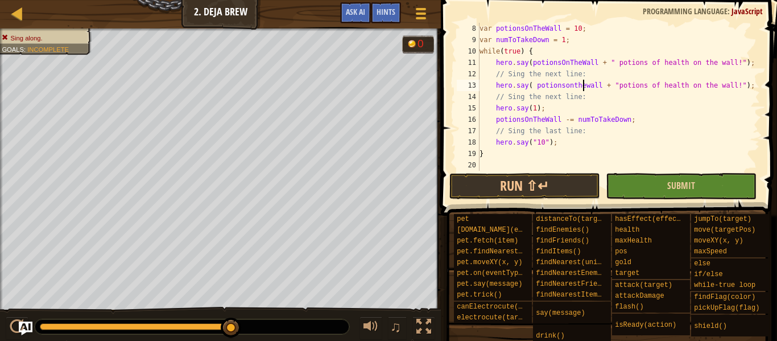
type textarea "hero.say( potionsonthewall + "potions of health on the wall!");"
click at [645, 188] on button "Submit" at bounding box center [681, 186] width 151 height 26
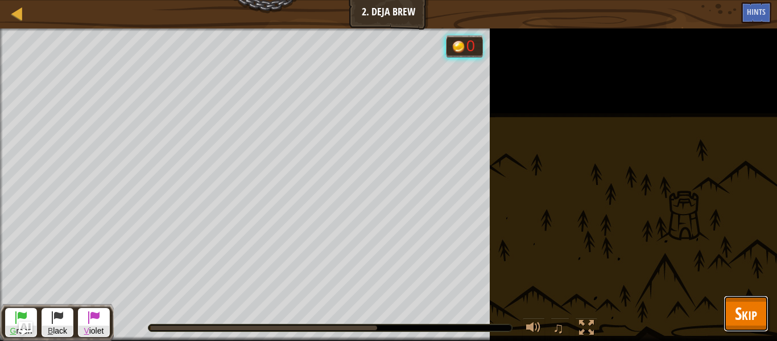
click at [758, 320] on button "Skip" at bounding box center [746, 313] width 45 height 36
